Goal: Information Seeking & Learning: Learn about a topic

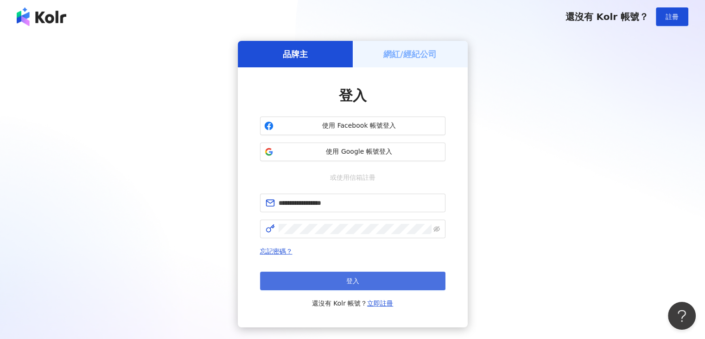
click at [373, 289] on button "登入" at bounding box center [353, 280] width 186 height 19
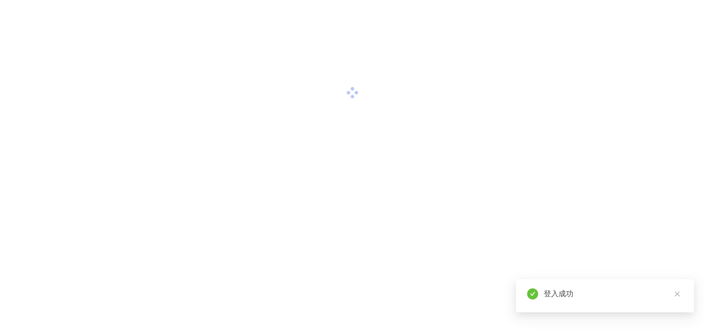
click at [676, 292] on div "登入成功" at bounding box center [605, 295] width 178 height 33
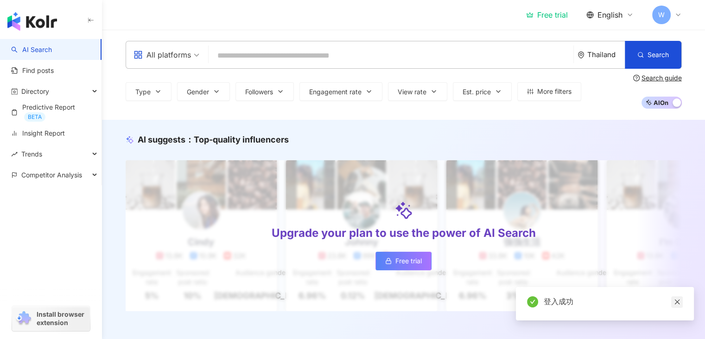
click at [677, 302] on icon "close" at bounding box center [677, 301] width 6 height 6
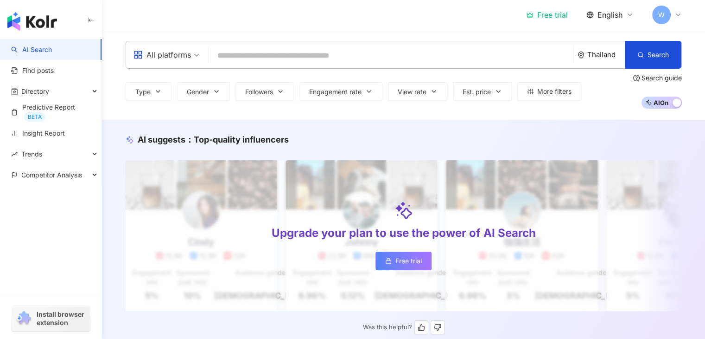
click at [410, 264] on span "Free trial" at bounding box center [409, 260] width 26 height 7
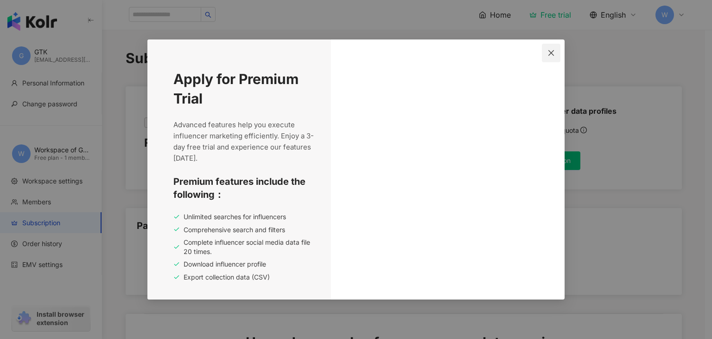
click at [548, 53] on icon "close" at bounding box center [551, 52] width 7 height 7
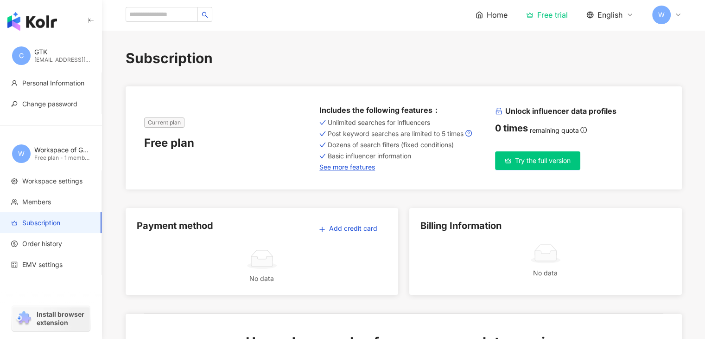
click at [500, 8] on div "Home Free trial English W" at bounding box center [579, 15] width 206 height 19
click at [487, 13] on span "Home" at bounding box center [497, 15] width 21 height 10
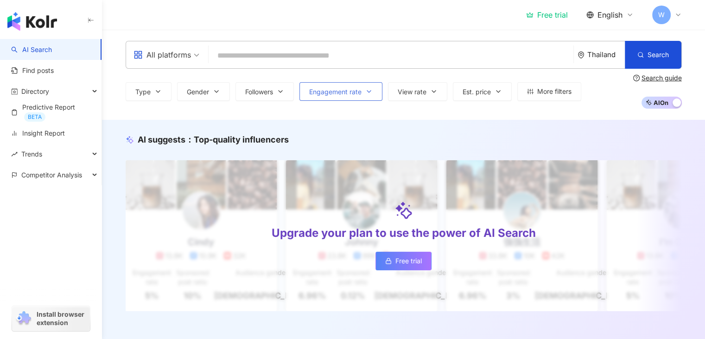
click at [337, 94] on span "Engagement rate" at bounding box center [335, 91] width 52 height 7
click at [420, 83] on button "View rate" at bounding box center [417, 91] width 59 height 19
click at [408, 20] on div "Free trial English W" at bounding box center [404, 15] width 557 height 30
click at [81, 92] on div "Directory" at bounding box center [51, 91] width 102 height 21
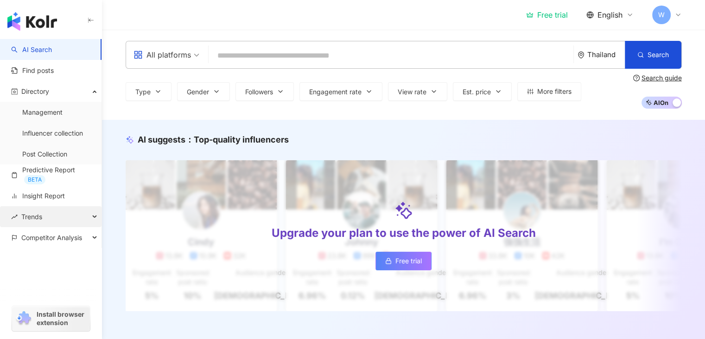
click at [64, 216] on div "Trends" at bounding box center [51, 216] width 102 height 21
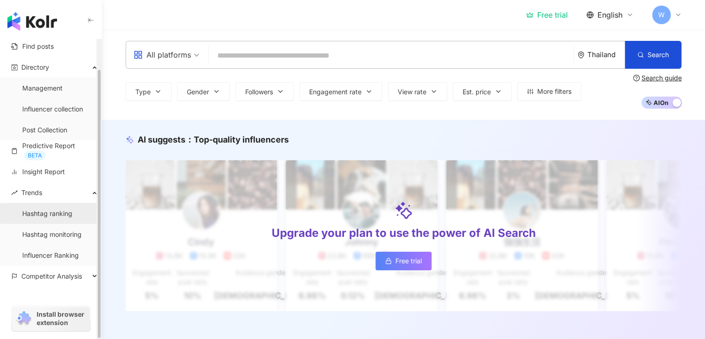
scroll to position [33, 0]
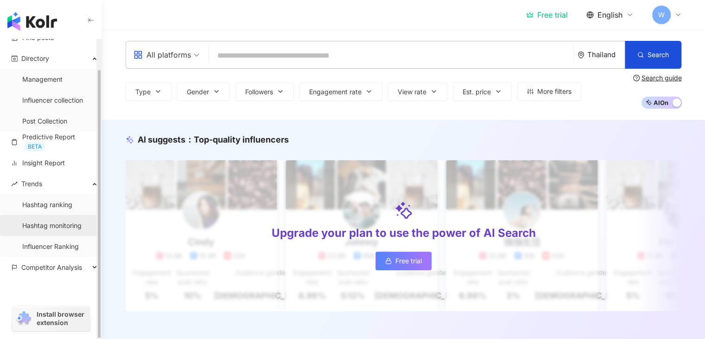
click at [70, 230] on link "Hashtag monitoring" at bounding box center [51, 225] width 59 height 9
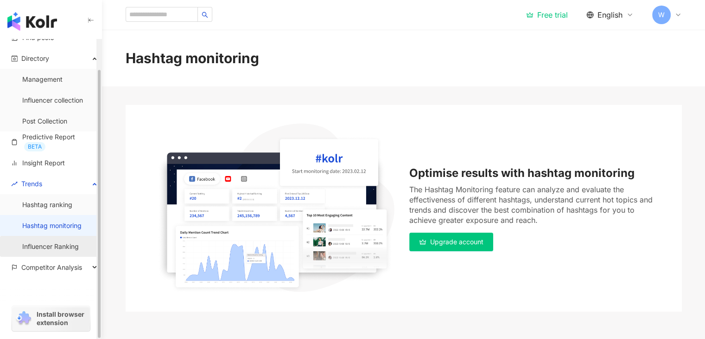
click at [74, 247] on link "Influencer Ranking" at bounding box center [50, 246] width 57 height 9
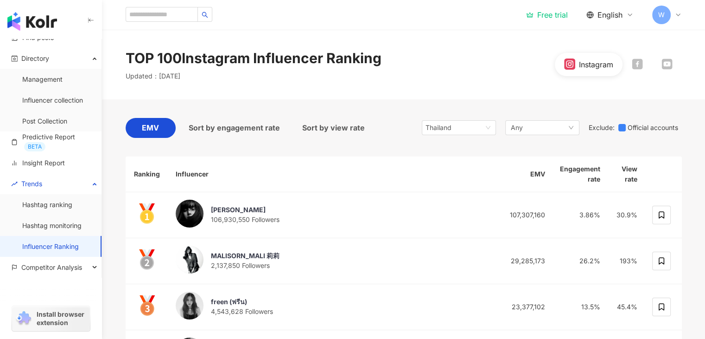
click at [156, 125] on span "EMV" at bounding box center [150, 128] width 17 height 12
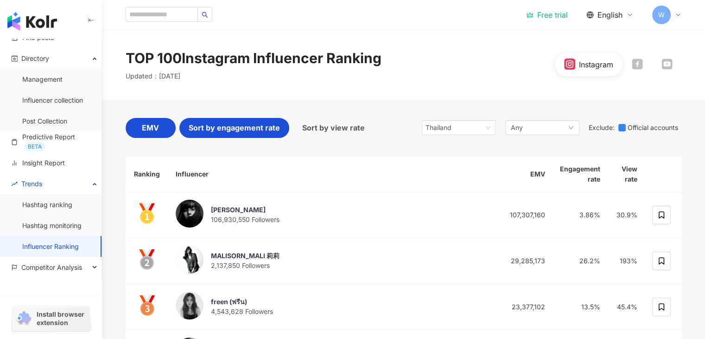
click at [246, 121] on div "Sort by engagement rate" at bounding box center [234, 128] width 110 height 20
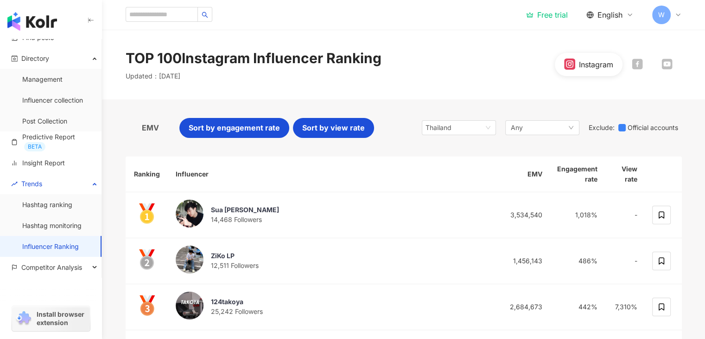
click at [338, 131] on span "Sort by view rate" at bounding box center [333, 128] width 63 height 12
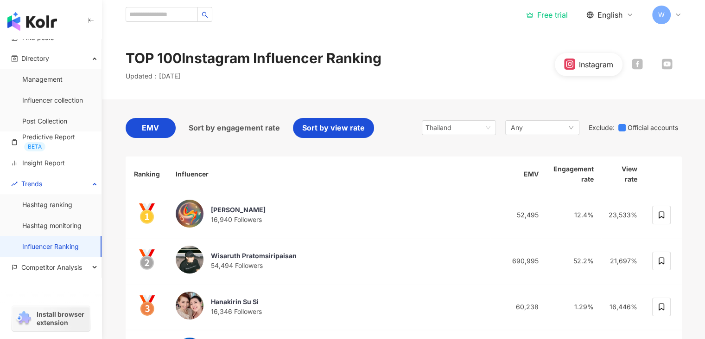
click at [159, 135] on div "EMV" at bounding box center [151, 128] width 50 height 20
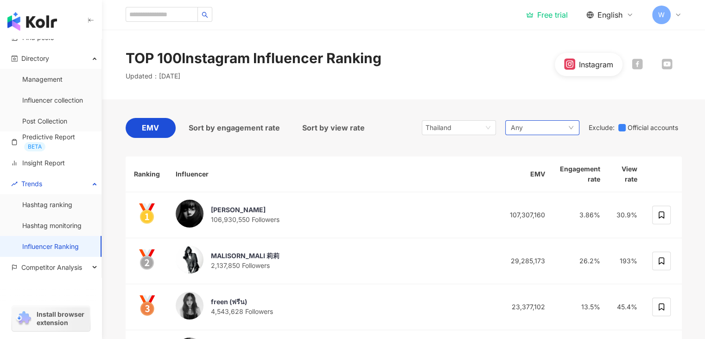
click at [519, 127] on span "Any" at bounding box center [517, 127] width 12 height 10
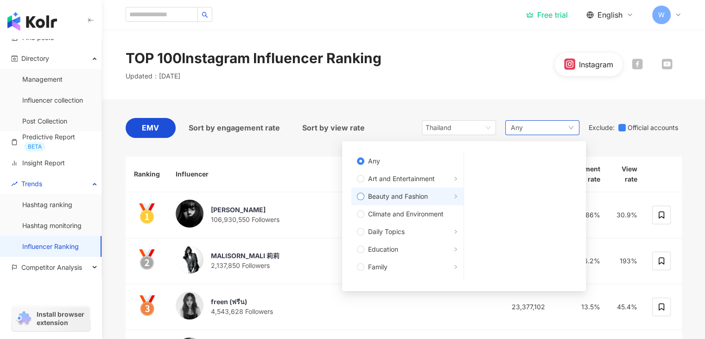
click at [411, 201] on label "Beauty and Fashion" at bounding box center [408, 196] width 112 height 18
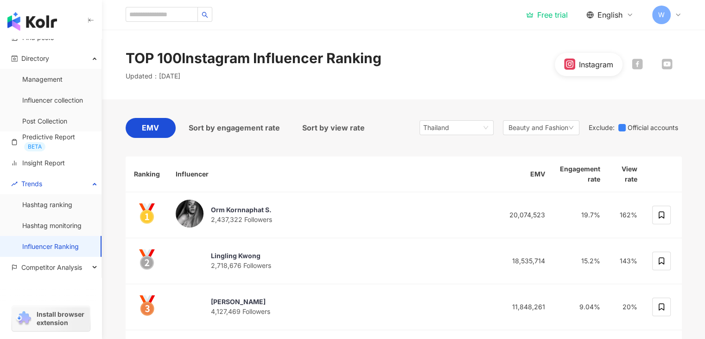
scroll to position [46, 0]
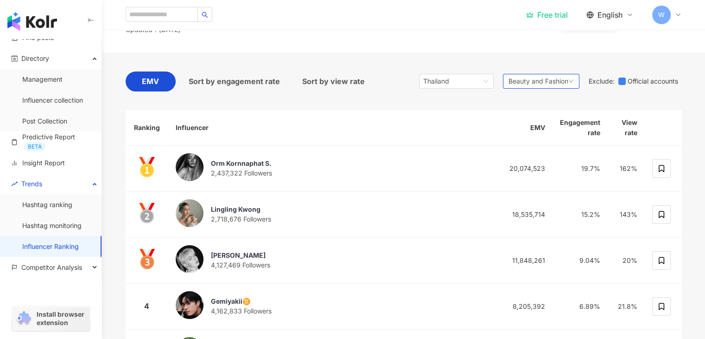
click at [536, 79] on span "Beauty and Fashion" at bounding box center [539, 81] width 60 height 10
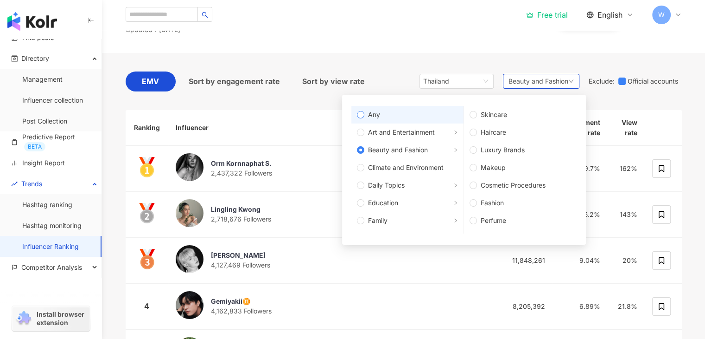
click at [390, 115] on span "Any" at bounding box center [412, 114] width 94 height 10
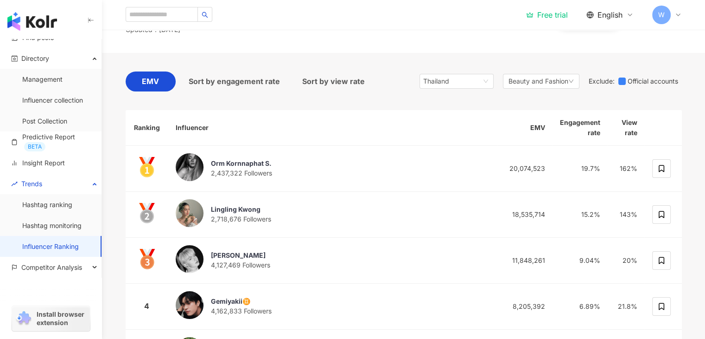
click at [428, 59] on div "EMV Sort by engagement rate Sort by view rate Thailand Beauty and Fashion Any A…" at bounding box center [404, 338] width 557 height 570
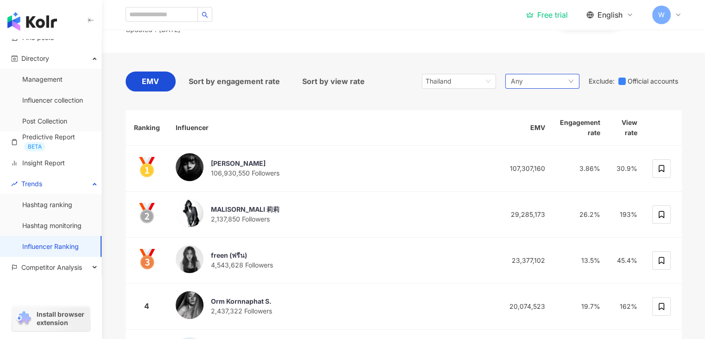
click at [519, 79] on span "Any" at bounding box center [517, 81] width 12 height 10
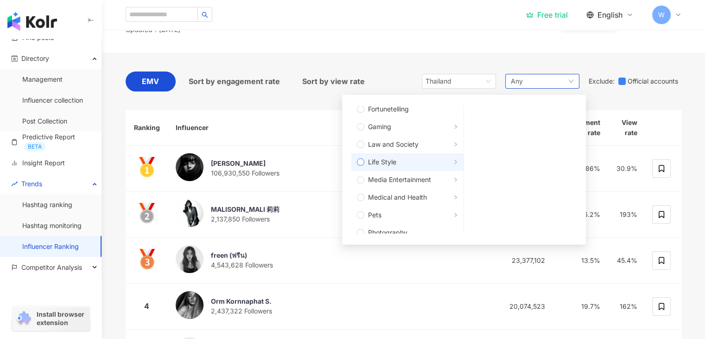
scroll to position [186, 0]
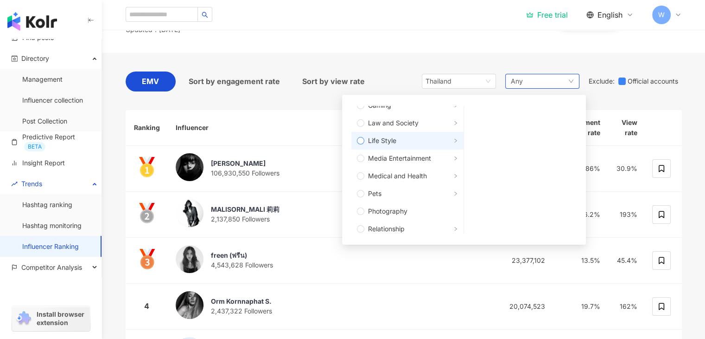
click at [416, 141] on span "Life Style" at bounding box center [412, 140] width 94 height 10
click at [390, 22] on div "Free trial English W" at bounding box center [404, 15] width 557 height 30
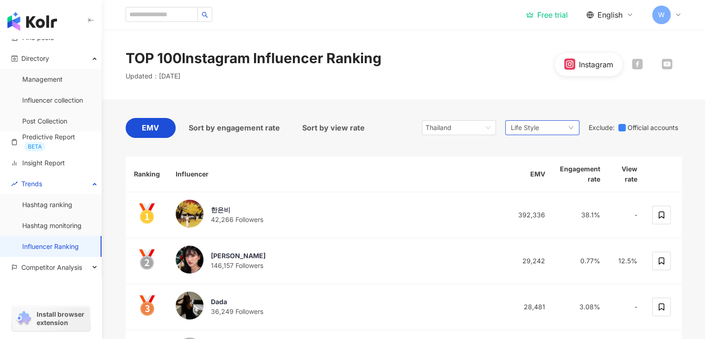
click at [527, 125] on span "Life Style" at bounding box center [525, 127] width 28 height 10
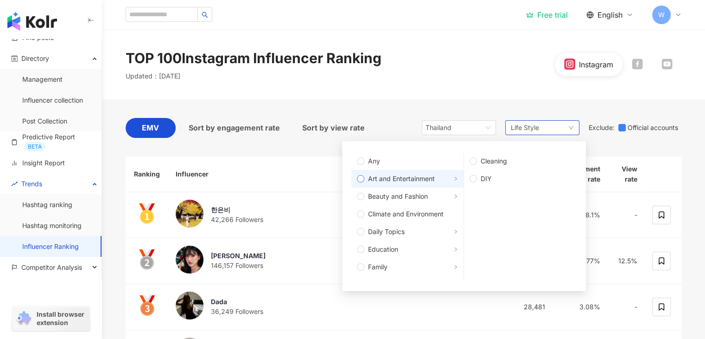
click at [435, 175] on span "Art and Entertainment" at bounding box center [412, 178] width 94 height 10
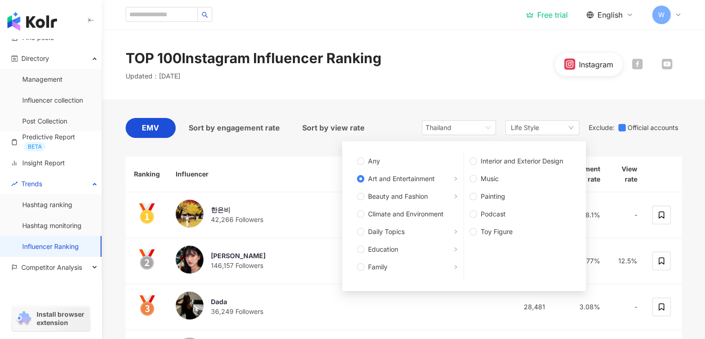
click at [454, 70] on div "TOP 100 Instagram Influencer Ranking Updated ： September 2025 Instagram" at bounding box center [404, 64] width 594 height 32
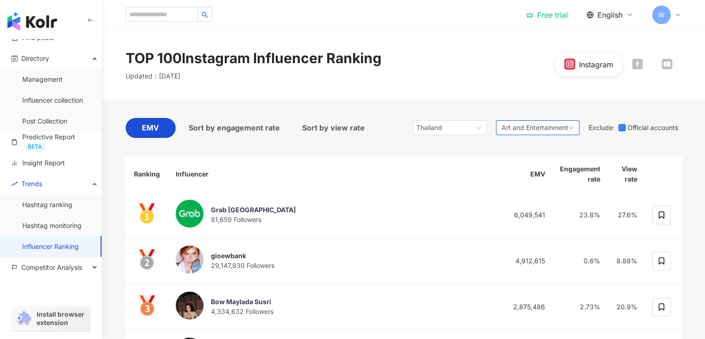
click at [524, 132] on span "Art and Entertainment" at bounding box center [535, 127] width 67 height 10
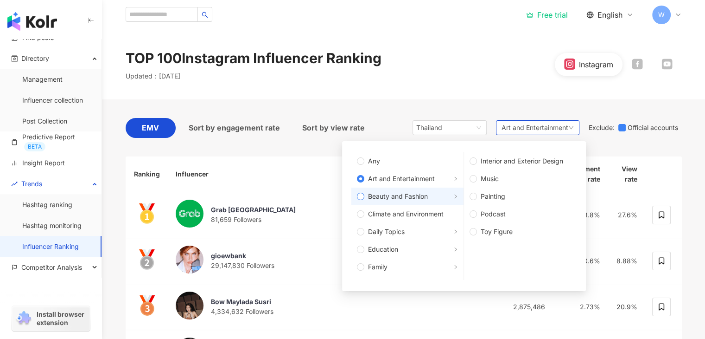
click at [430, 192] on span "Beauty and Fashion" at bounding box center [412, 196] width 94 height 10
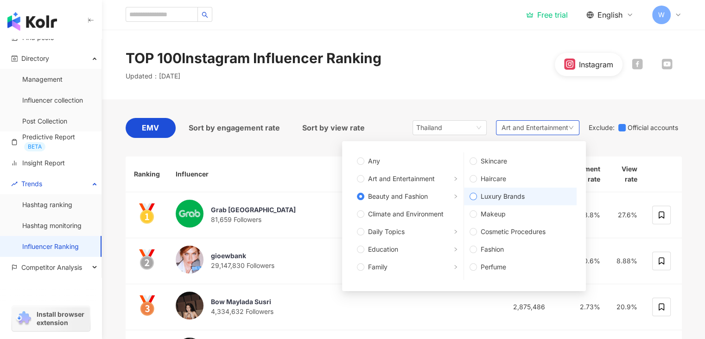
click at [491, 195] on span "Luxury Brands" at bounding box center [524, 196] width 94 height 10
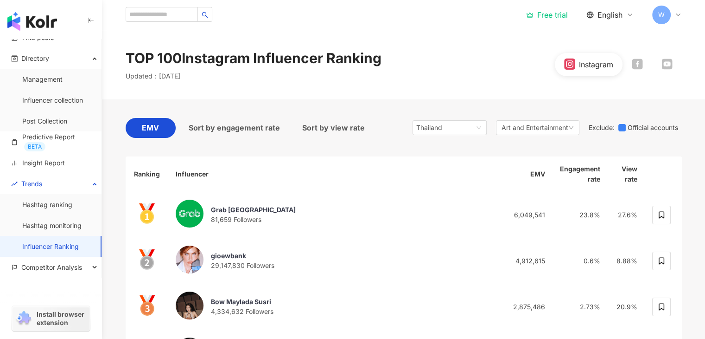
click at [411, 77] on div "TOP 100 Instagram Influencer Ranking Updated ： October 2025 Instagram" at bounding box center [404, 64] width 594 height 32
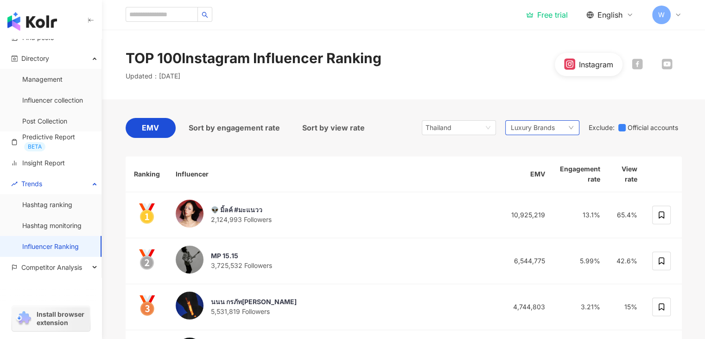
click at [549, 125] on span "Luxury Brands" at bounding box center [533, 127] width 44 height 10
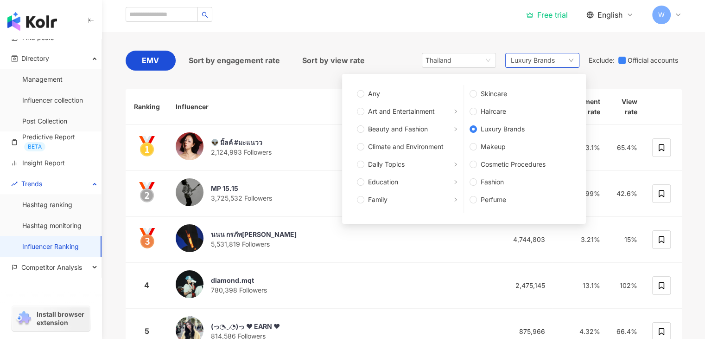
scroll to position [46, 0]
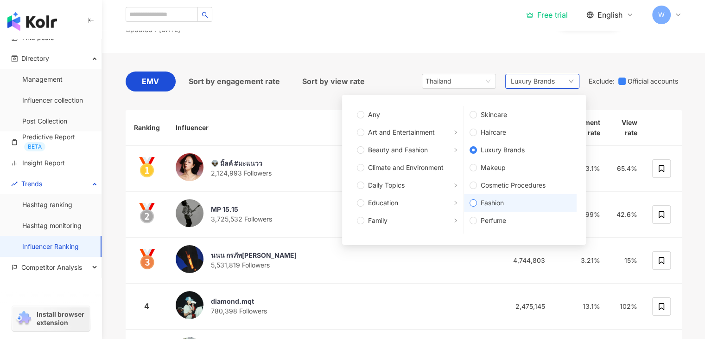
click at [518, 205] on span "Fashion" at bounding box center [524, 203] width 94 height 10
click at [461, 17] on div "Free trial English W" at bounding box center [404, 15] width 557 height 30
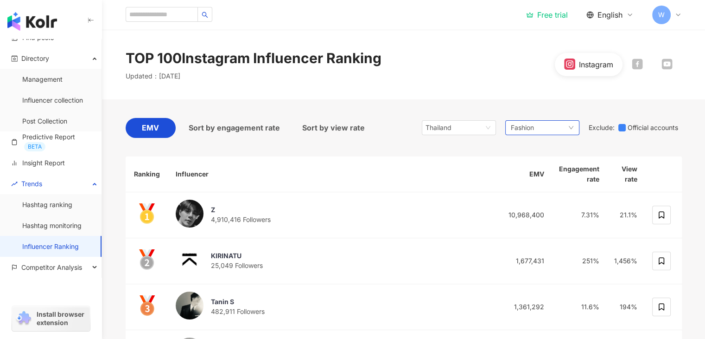
click at [523, 127] on span "Fashion" at bounding box center [522, 127] width 23 height 10
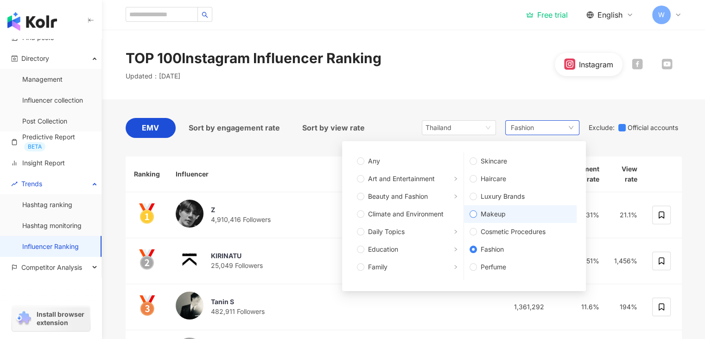
click at [506, 213] on span "Makeup" at bounding box center [524, 214] width 94 height 10
click at [434, 170] on label "Art and Entertainment" at bounding box center [408, 179] width 112 height 18
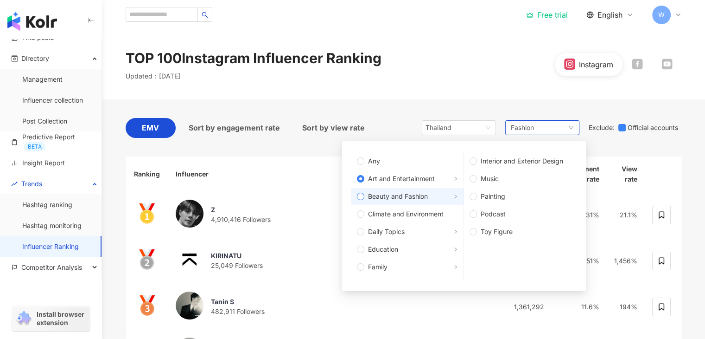
click at [404, 195] on span "Beauty and Fashion" at bounding box center [398, 196] width 60 height 10
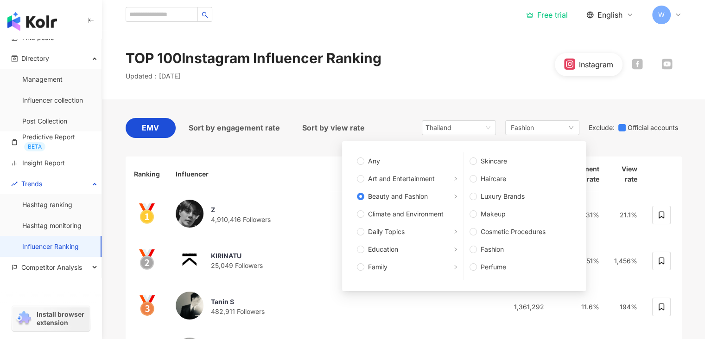
click at [456, 65] on div "TOP 100 Instagram Influencer Ranking Updated ： September 2025 Instagram" at bounding box center [404, 64] width 594 height 32
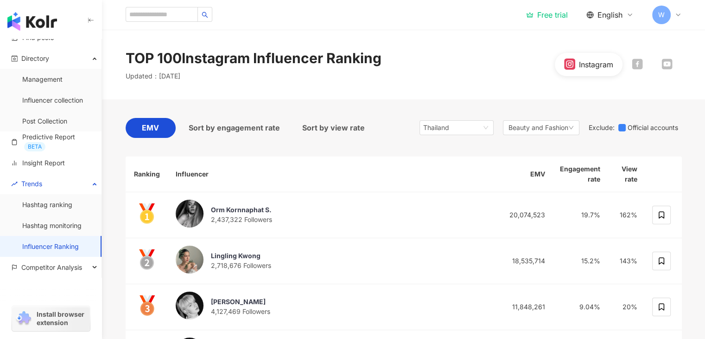
click at [160, 130] on div "EMV" at bounding box center [151, 128] width 50 height 20
click at [159, 127] on div "EMV" at bounding box center [151, 128] width 50 height 20
click at [503, 123] on div "Beauty and Fashion" at bounding box center [541, 127] width 77 height 15
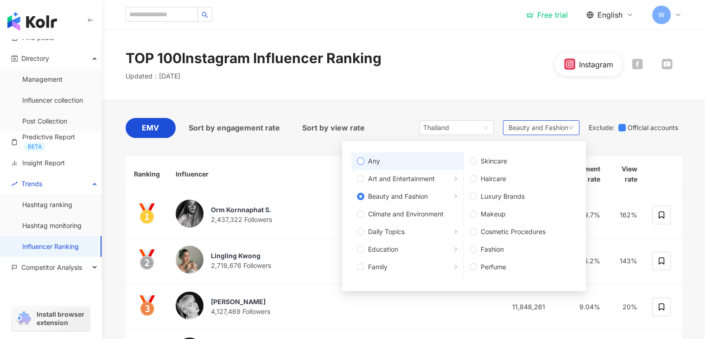
click at [408, 160] on span "Any" at bounding box center [412, 161] width 94 height 10
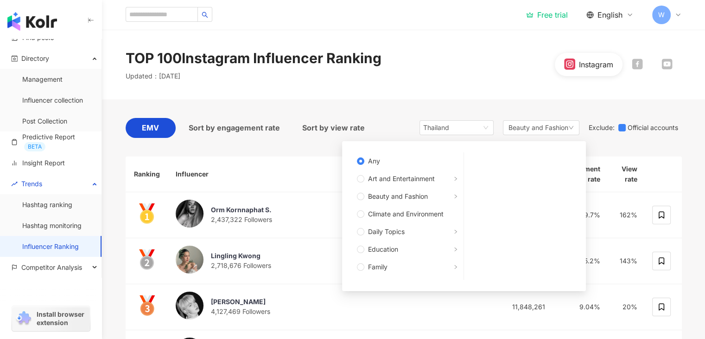
click at [469, 68] on div "TOP 100 Instagram Influencer Ranking Updated ： October 2025 Instagram" at bounding box center [404, 64] width 594 height 32
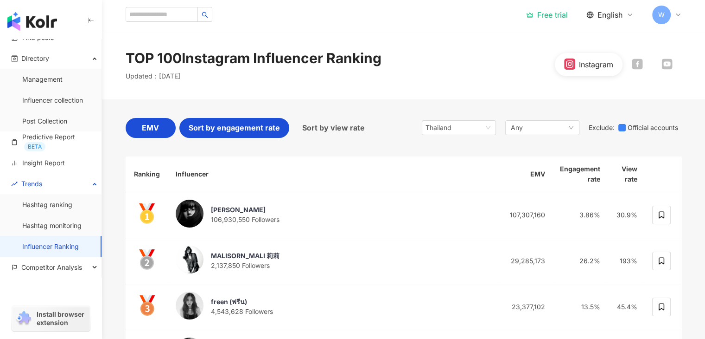
click at [209, 134] on div "Sort by engagement rate" at bounding box center [234, 128] width 110 height 20
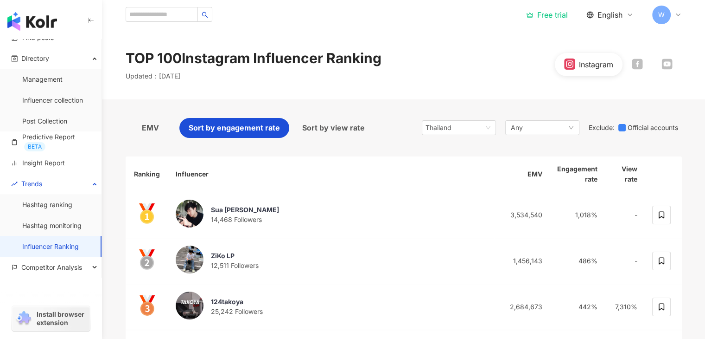
click at [599, 64] on div "Instagram" at bounding box center [596, 64] width 34 height 10
click at [174, 10] on input "search" at bounding box center [162, 14] width 72 height 15
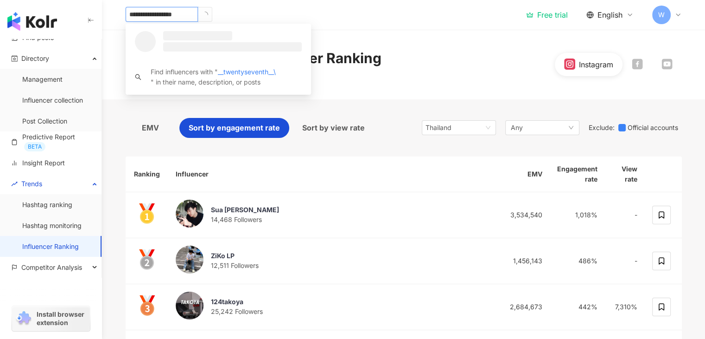
type input "**********"
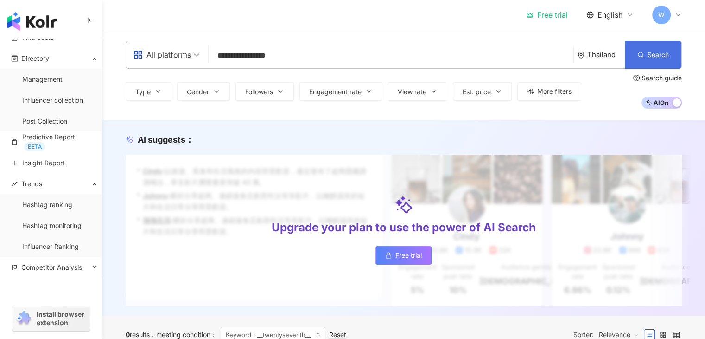
click at [640, 54] on icon "button" at bounding box center [641, 54] width 6 height 6
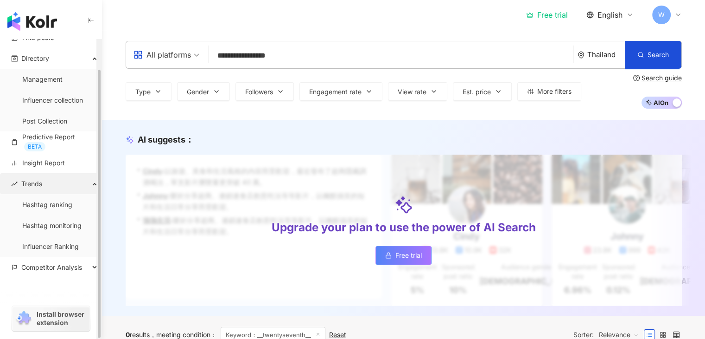
click at [52, 184] on div "Trends" at bounding box center [51, 183] width 102 height 21
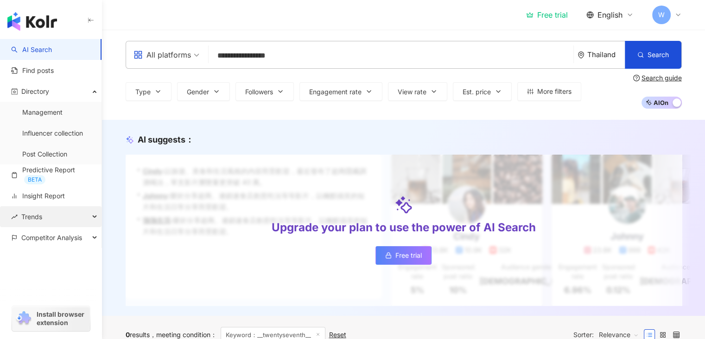
click at [44, 222] on div "Trends" at bounding box center [51, 216] width 102 height 21
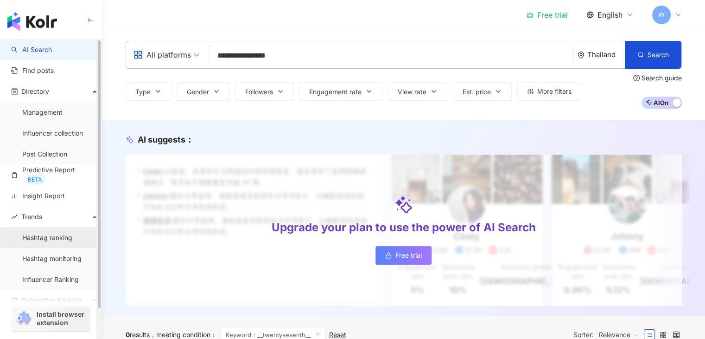
click at [46, 236] on link "Hashtag ranking" at bounding box center [47, 237] width 50 height 9
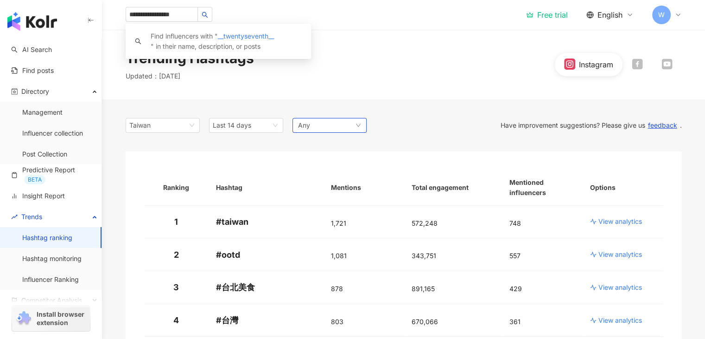
click at [308, 122] on span "Any" at bounding box center [304, 125] width 12 height 10
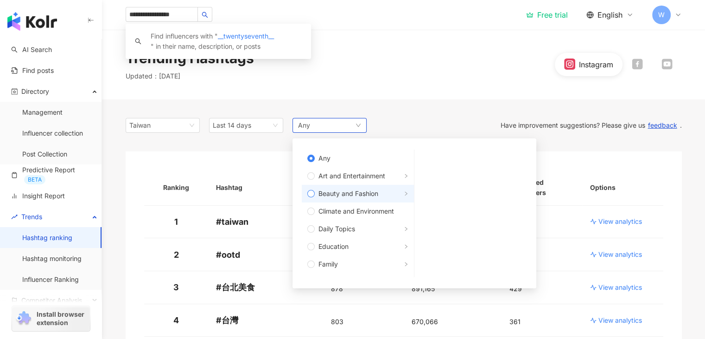
click at [358, 195] on span "Beauty and Fashion" at bounding box center [349, 193] width 60 height 10
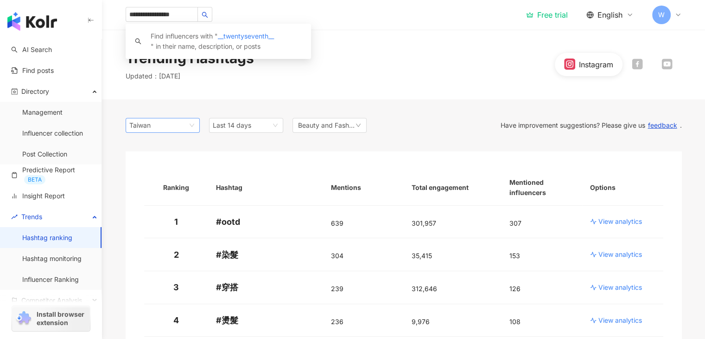
click at [164, 120] on span "Taiwan" at bounding box center [162, 125] width 67 height 14
click at [367, 60] on div "Trending Hashtags Updated ： 10/8/25 Instagram" at bounding box center [404, 64] width 594 height 32
click at [51, 263] on link "Hashtag monitoring" at bounding box center [51, 258] width 59 height 9
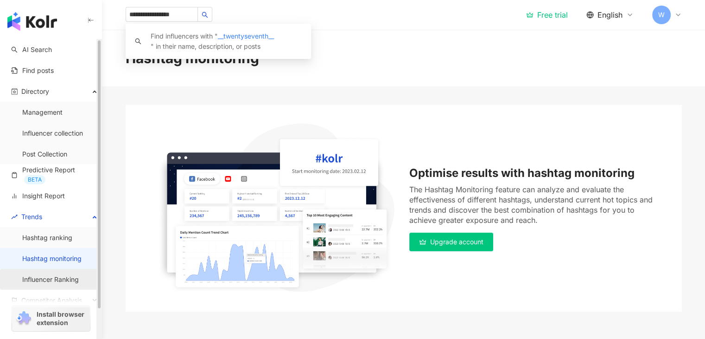
click at [67, 276] on link "Influencer Ranking" at bounding box center [50, 279] width 57 height 9
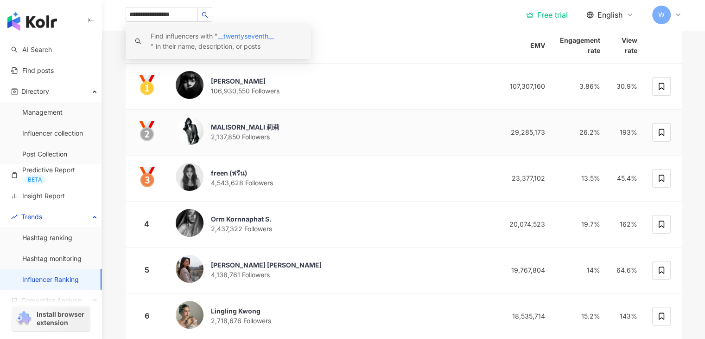
scroll to position [139, 0]
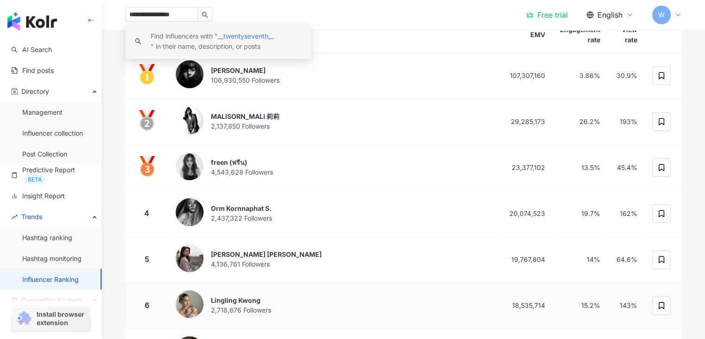
click at [192, 305] on img at bounding box center [190, 304] width 28 height 28
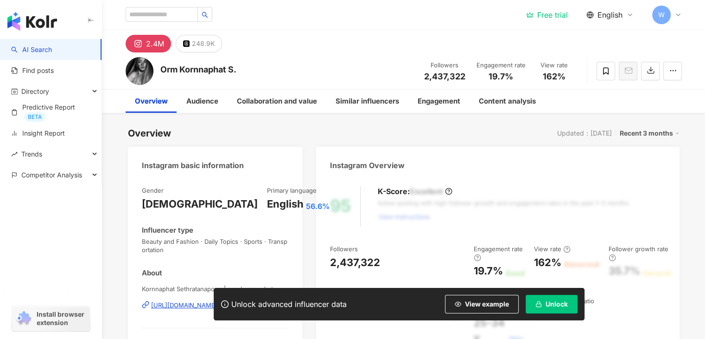
click at [468, 300] on span "View example" at bounding box center [487, 303] width 44 height 7
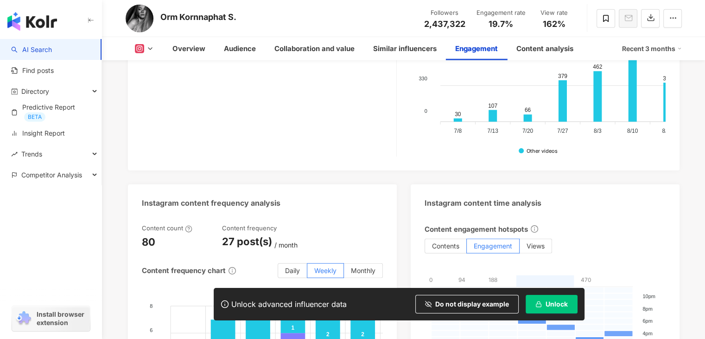
scroll to position [2412, 0]
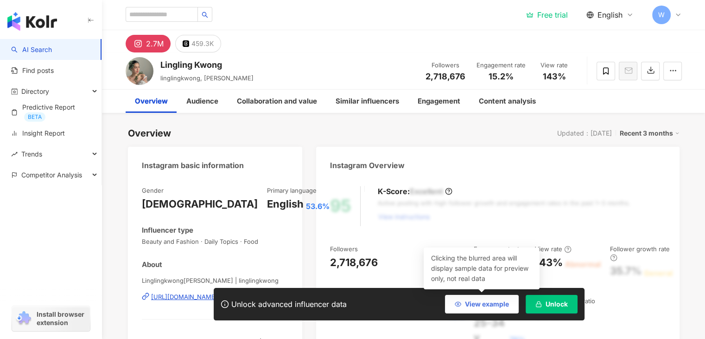
click at [471, 303] on span "View example" at bounding box center [487, 303] width 44 height 7
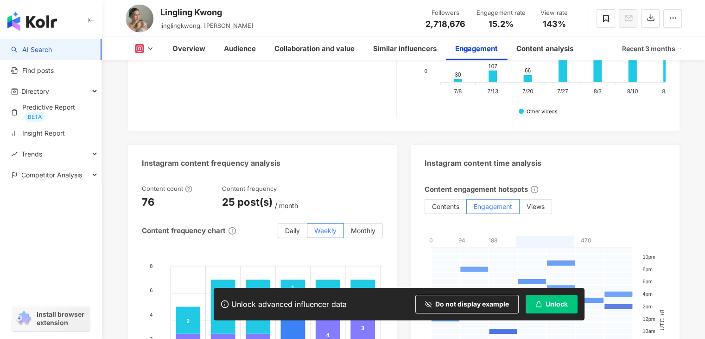
scroll to position [2365, 0]
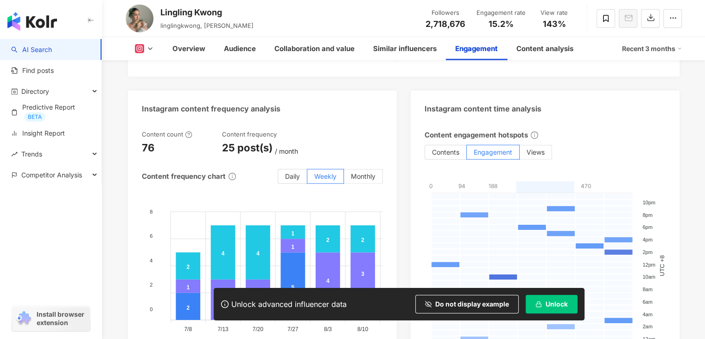
click at [0, 269] on div "AI Search Find posts Directory Predictive Report BETA Insight Report Trends Com…" at bounding box center [51, 189] width 102 height 300
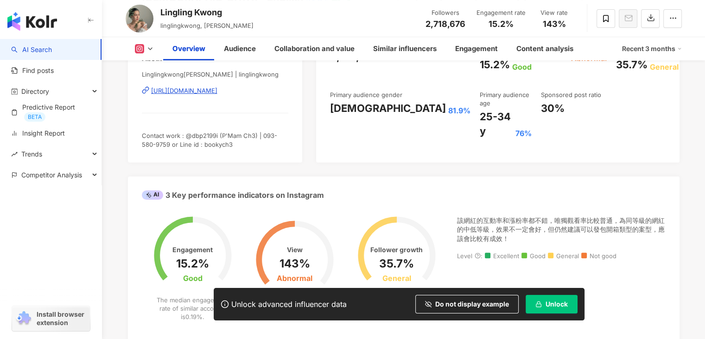
scroll to position [232, 0]
